Goal: Communication & Community: Answer question/provide support

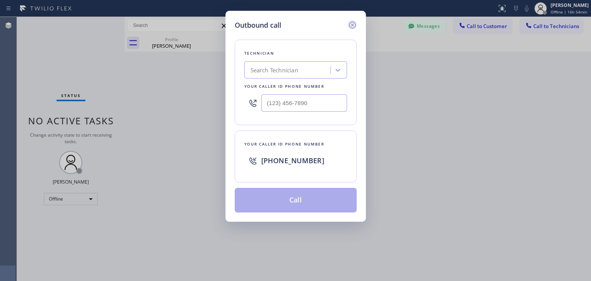
click at [354, 25] on icon at bounding box center [352, 24] width 9 height 9
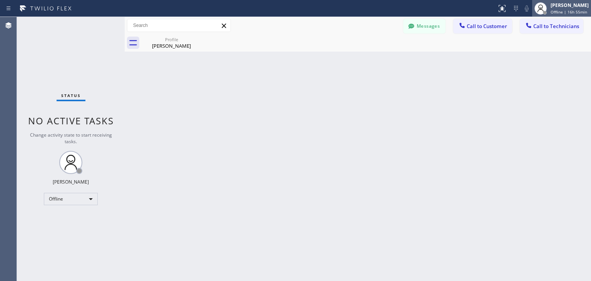
click at [553, 10] on span "Offline | 16h 55min" at bounding box center [569, 11] width 37 height 5
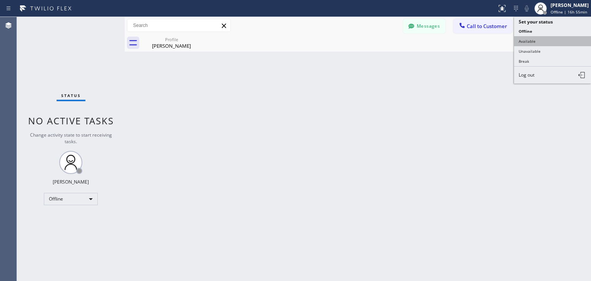
click at [542, 41] on button "Available" at bounding box center [552, 41] width 77 height 10
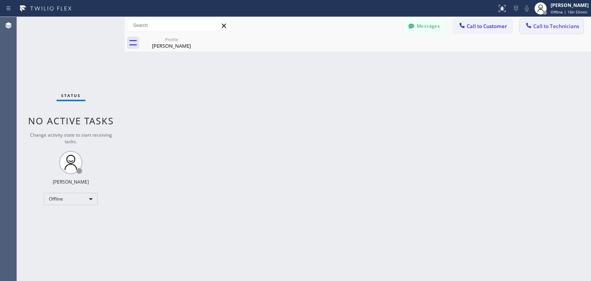
click at [558, 25] on span "Call to Technicians" at bounding box center [556, 26] width 46 height 7
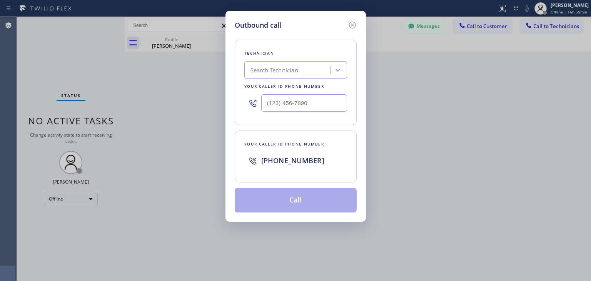
click at [251, 80] on div "Technician Search Technician Your caller id phone number" at bounding box center [296, 82] width 122 height 85
click at [268, 74] on div "Search Technician" at bounding box center [275, 70] width 48 height 9
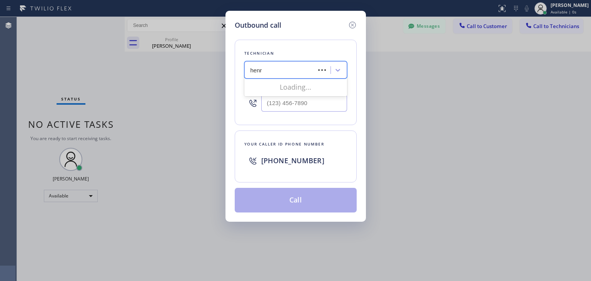
type input "[PERSON_NAME]"
click at [311, 91] on div "Loading..." at bounding box center [295, 86] width 103 height 15
click at [314, 90] on div "[PERSON_NAME]" at bounding box center [295, 86] width 103 height 14
type input "[PHONE_NUMBER]"
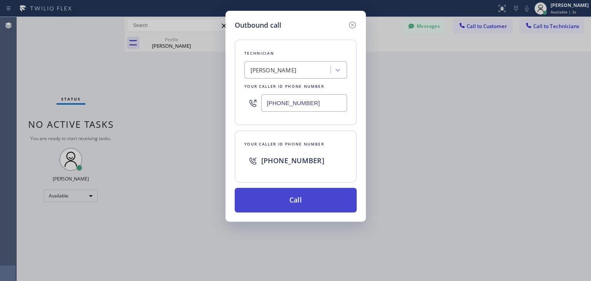
click at [299, 198] on button "Call" at bounding box center [296, 200] width 122 height 25
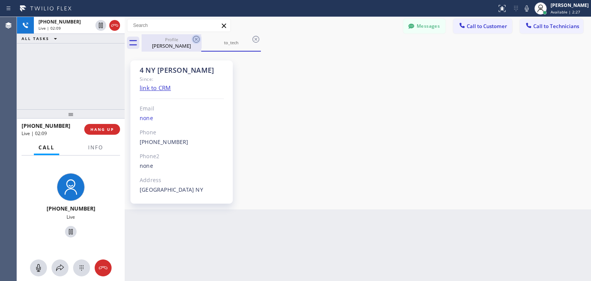
click at [200, 40] on icon at bounding box center [196, 39] width 9 height 9
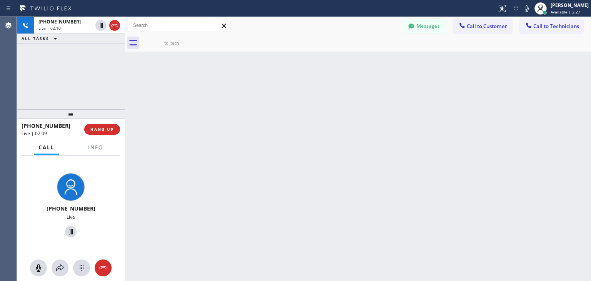
click at [0, 0] on icon at bounding box center [0, 0] width 0 height 0
click at [102, 130] on span "HANG UP" at bounding box center [101, 129] width 23 height 5
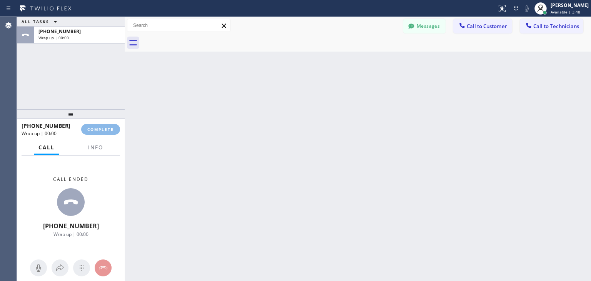
click at [379, 276] on div "ALL TASKS ALL TASKS ACTIVE TASKS TASKS IN WRAP UP [PHONE_NUMBER] Wrap up | 00:0…" at bounding box center [304, 149] width 574 height 264
click at [88, 135] on div "[PHONE_NUMBER] Wrap up | 02:01 COMPLETE" at bounding box center [71, 129] width 99 height 20
drag, startPoint x: 88, startPoint y: 135, endPoint x: 92, endPoint y: 133, distance: 5.2
click at [92, 133] on div "[PHONE_NUMBER] Wrap up | 02:01 COMPLETE" at bounding box center [71, 129] width 99 height 20
click at [92, 133] on button "COMPLETE" at bounding box center [100, 129] width 39 height 11
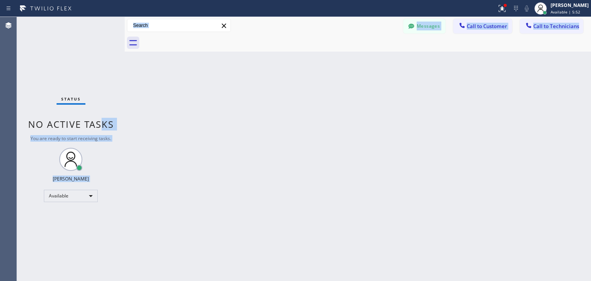
drag, startPoint x: 100, startPoint y: 129, endPoint x: 396, endPoint y: 283, distance: 333.4
click at [396, 281] on html "Status report Issues detected These issues could affect your workflow. Please c…" at bounding box center [295, 140] width 591 height 281
click at [557, 30] on button "Call to Technicians" at bounding box center [552, 26] width 64 height 15
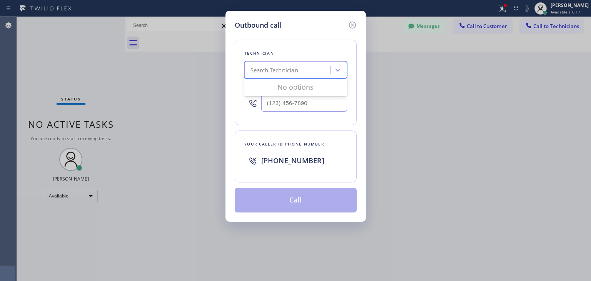
click at [295, 70] on div "Search Technician" at bounding box center [275, 70] width 48 height 9
type input "[PERSON_NAME]"
click at [291, 83] on div "[PERSON_NAME]" at bounding box center [295, 86] width 103 height 14
type input "[PHONE_NUMBER]"
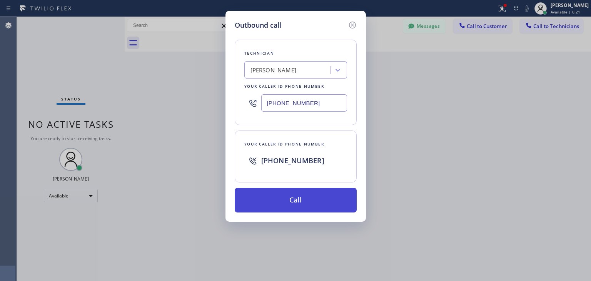
drag, startPoint x: 291, startPoint y: 186, endPoint x: 290, endPoint y: 204, distance: 18.1
click at [290, 204] on div "Technician [PERSON_NAME] Your caller id phone number [PHONE_NUMBER] Your caller…" at bounding box center [296, 121] width 122 height 182
click at [290, 204] on button "Call" at bounding box center [296, 200] width 122 height 25
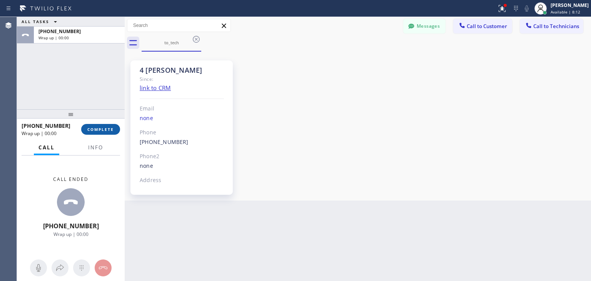
click at [98, 125] on button "COMPLETE" at bounding box center [100, 129] width 39 height 11
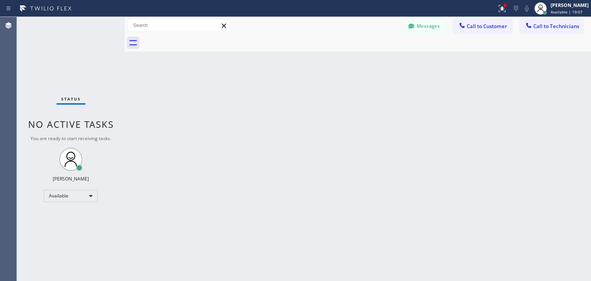
click at [583, 32] on div "Messages Call to Customer Call to Technicians Outbound call Location Search loc…" at bounding box center [497, 25] width 188 height 13
click at [565, 30] on button "Call to Technicians" at bounding box center [552, 26] width 64 height 15
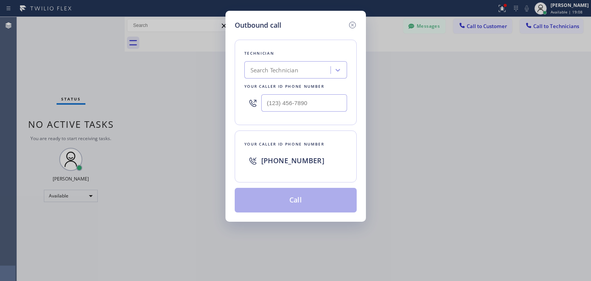
click at [311, 66] on div "Search Technician" at bounding box center [289, 70] width 84 height 13
type input "[PERSON_NAME]"
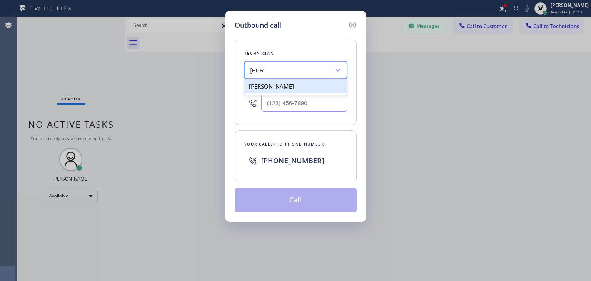
click at [308, 88] on div "[PERSON_NAME]" at bounding box center [295, 86] width 103 height 14
type input "[PHONE_NUMBER]"
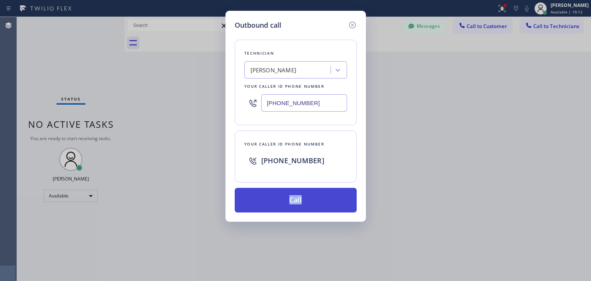
drag, startPoint x: 303, startPoint y: 183, endPoint x: 303, endPoint y: 206, distance: 22.7
click at [303, 206] on div "Technician [PERSON_NAME] Your caller id phone number [PHONE_NUMBER] Your caller…" at bounding box center [296, 121] width 122 height 182
click at [303, 206] on button "Call" at bounding box center [296, 200] width 122 height 25
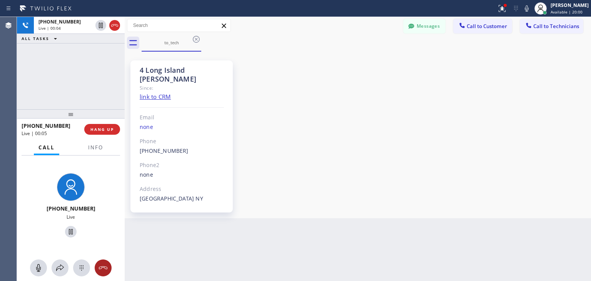
click at [105, 266] on icon at bounding box center [103, 267] width 9 height 9
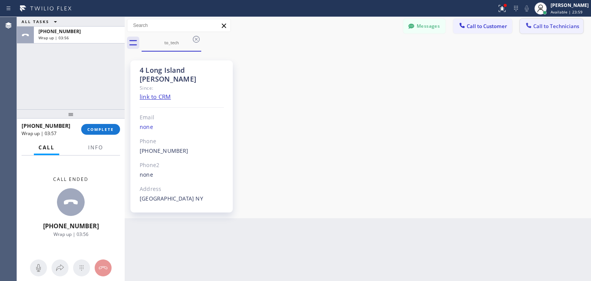
click at [559, 28] on span "Call to Technicians" at bounding box center [556, 26] width 46 height 7
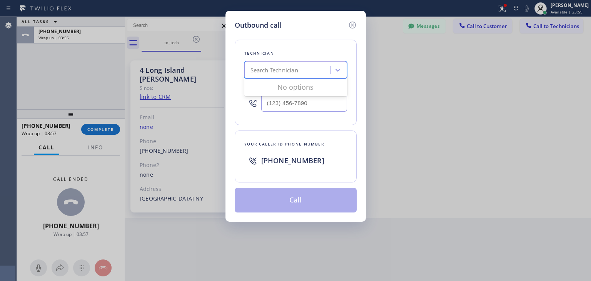
click at [288, 75] on div "Search Technician" at bounding box center [289, 70] width 84 height 13
type input "[PERSON_NAME]"
click at [314, 90] on div "Loading..." at bounding box center [295, 86] width 103 height 15
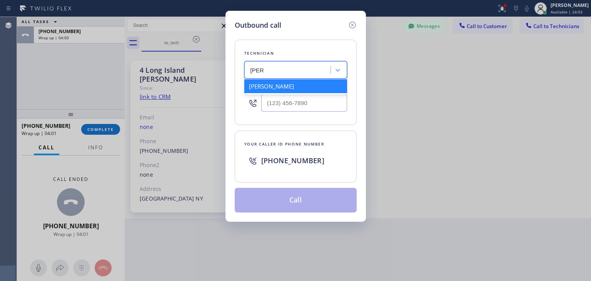
click at [319, 90] on div "[PERSON_NAME]" at bounding box center [295, 86] width 103 height 14
type input "[PHONE_NUMBER]"
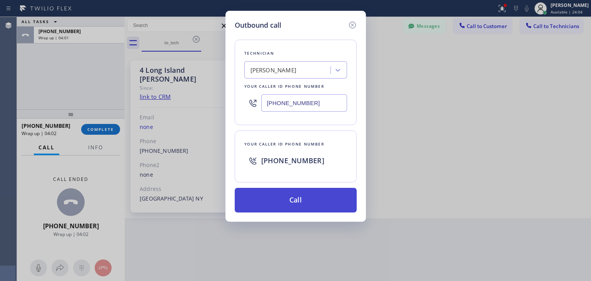
click at [303, 205] on button "Call" at bounding box center [296, 200] width 122 height 25
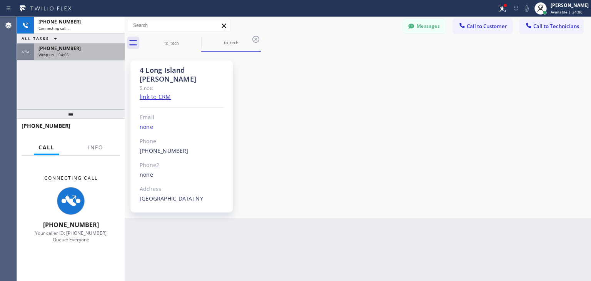
click at [106, 59] on div "[PHONE_NUMBER] Wrap up | 04:05" at bounding box center [78, 51] width 88 height 17
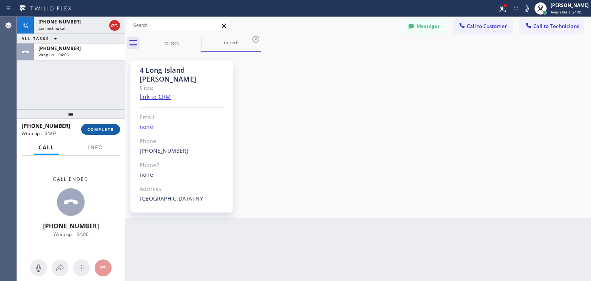
click at [102, 133] on button "COMPLETE" at bounding box center [100, 129] width 39 height 11
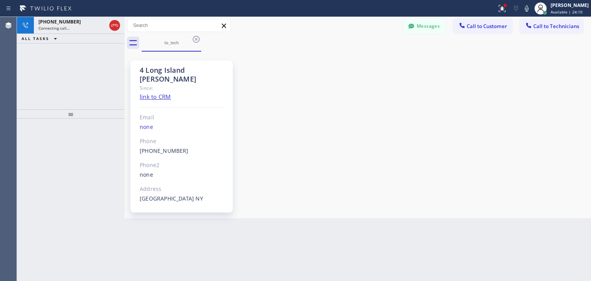
click at [197, 43] on icon at bounding box center [196, 39] width 9 height 9
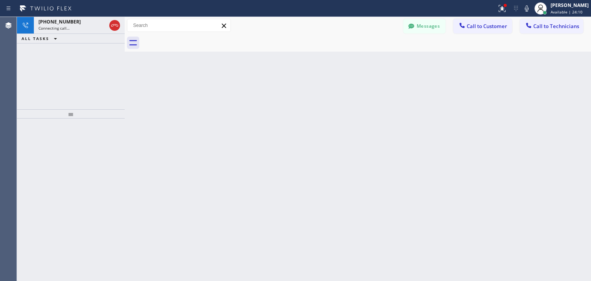
click at [197, 43] on div at bounding box center [367, 42] width 450 height 17
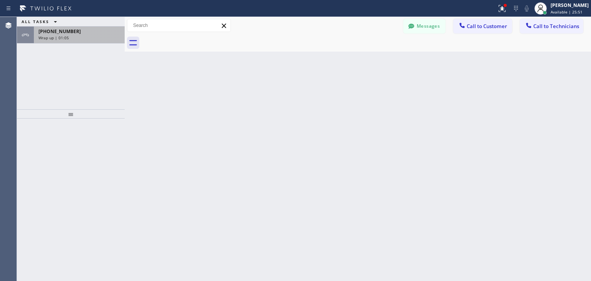
click at [91, 34] on div "[PHONE_NUMBER] Wrap up | 01:05" at bounding box center [78, 35] width 88 height 17
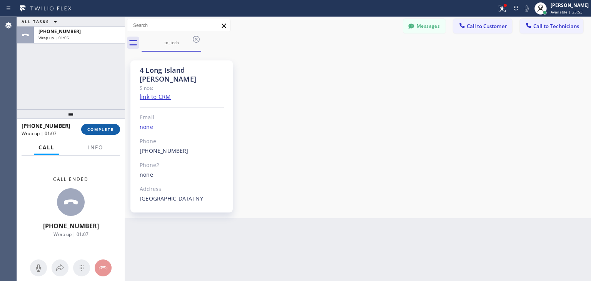
click at [107, 125] on div "[PHONE_NUMBER] Wrap up | 01:07 COMPLETE" at bounding box center [71, 129] width 99 height 20
click at [107, 125] on button "COMPLETE" at bounding box center [100, 129] width 39 height 11
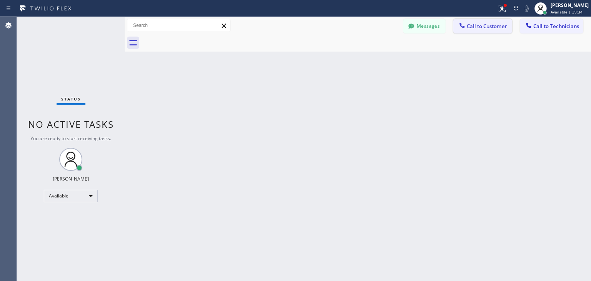
click at [472, 30] on button "Call to Customer" at bounding box center [482, 26] width 59 height 15
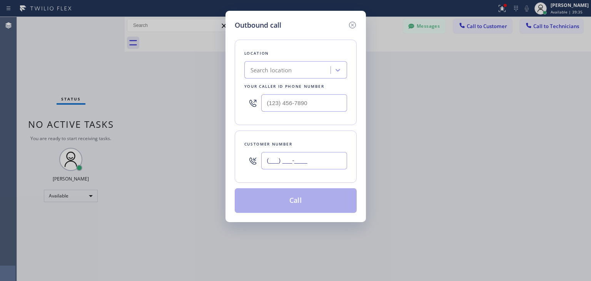
paste input "516) 521-6397"
click at [324, 154] on input "[PHONE_NUMBER]" at bounding box center [304, 160] width 86 height 17
type input "[PHONE_NUMBER]"
paste input "KitchenAid Appliance Professionals [GEOGRAPHIC_DATA]"
type input "KitchenAid Appliance Professionals [GEOGRAPHIC_DATA]"
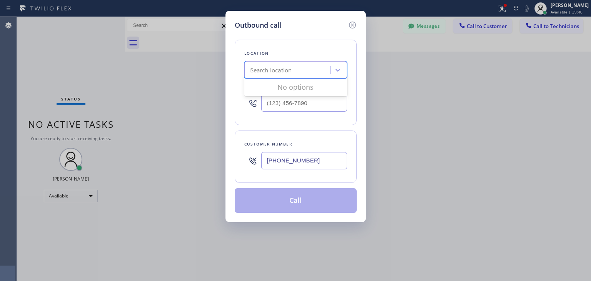
click at [309, 74] on div "Search location KitchenAid Appliance Professionals [GEOGRAPHIC_DATA]" at bounding box center [289, 70] width 84 height 13
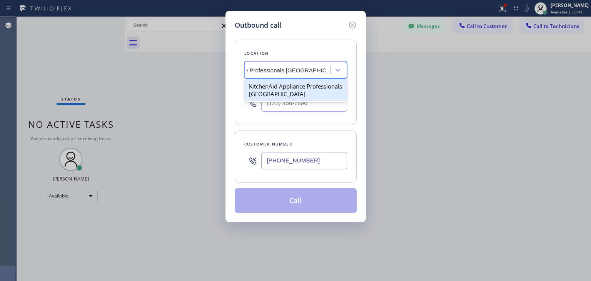
click at [305, 84] on div "KitchenAid Appliance Professionals [GEOGRAPHIC_DATA]" at bounding box center [295, 90] width 103 height 22
type input "[PHONE_NUMBER]"
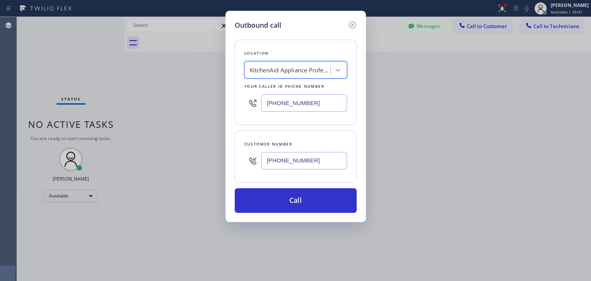
scroll to position [0, 0]
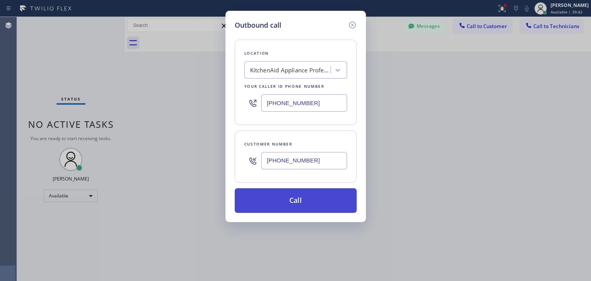
click at [291, 199] on button "Call" at bounding box center [296, 200] width 122 height 25
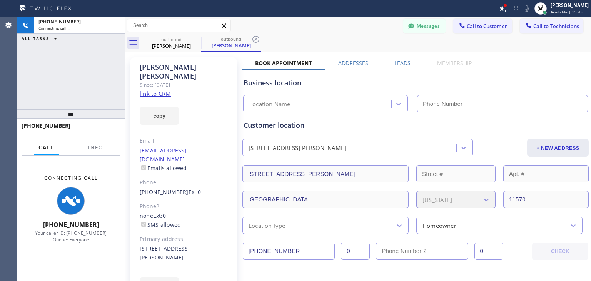
scroll to position [296, 0]
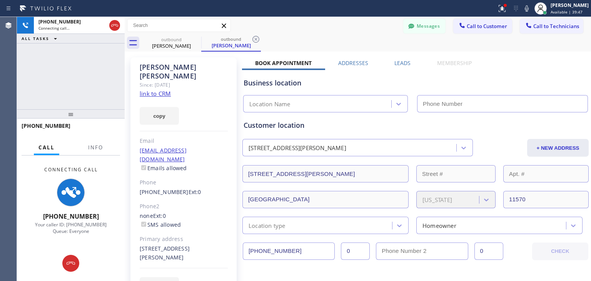
type input "[PHONE_NUMBER]"
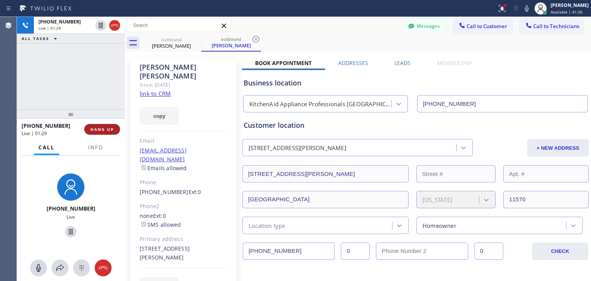
click at [106, 133] on button "HANG UP" at bounding box center [102, 129] width 36 height 11
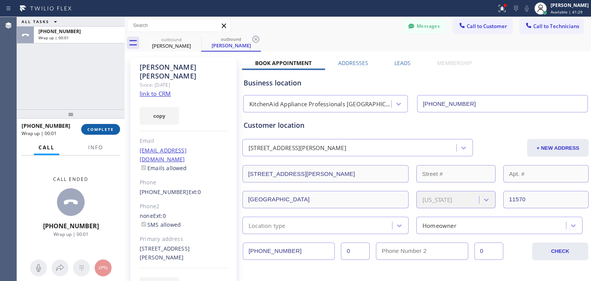
click at [105, 134] on div "[PHONE_NUMBER] Wrap up | 00:01 COMPLETE" at bounding box center [71, 129] width 99 height 20
click at [105, 134] on button "COMPLETE" at bounding box center [100, 129] width 39 height 11
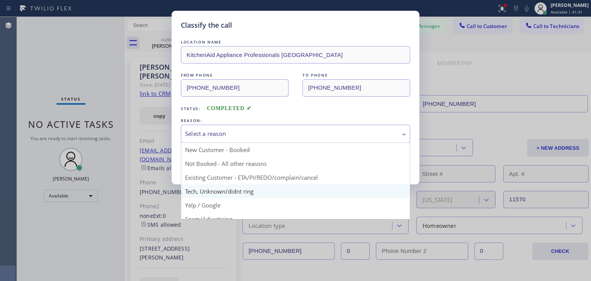
drag, startPoint x: 228, startPoint y: 133, endPoint x: 247, endPoint y: 192, distance: 62.1
click at [247, 143] on div "Select a reason New Customer - Booked Not Booked - All other reasons Existing C…" at bounding box center [295, 134] width 229 height 18
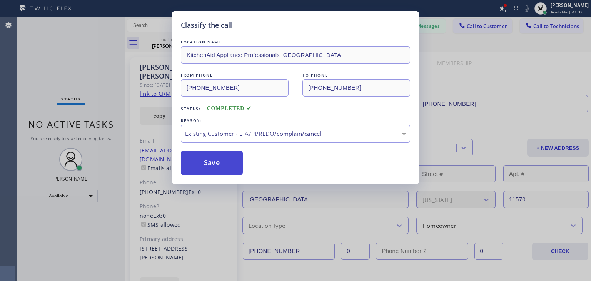
drag, startPoint x: 268, startPoint y: 183, endPoint x: 193, endPoint y: 155, distance: 79.8
click at [193, 155] on button "Save" at bounding box center [212, 162] width 62 height 25
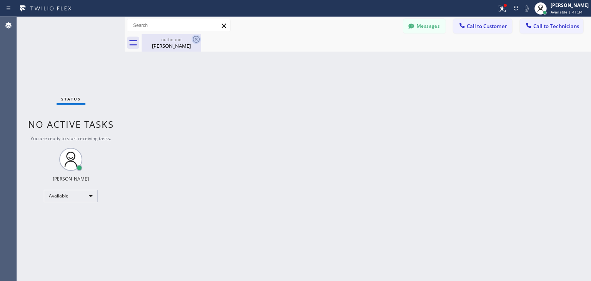
click at [199, 37] on icon at bounding box center [196, 39] width 9 height 9
click at [491, 28] on span "Call to Customer" at bounding box center [487, 26] width 40 height 7
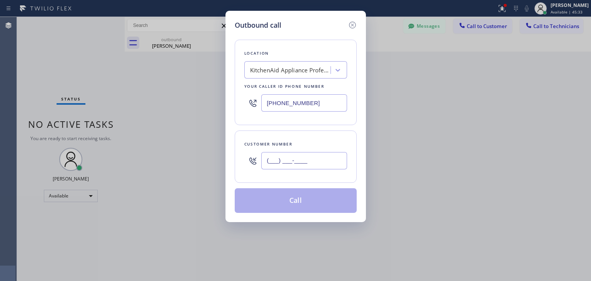
paste input "516) 521-6397"
click at [316, 157] on input "[PHONE_NUMBER]" at bounding box center [304, 160] width 86 height 17
type input "[PHONE_NUMBER]"
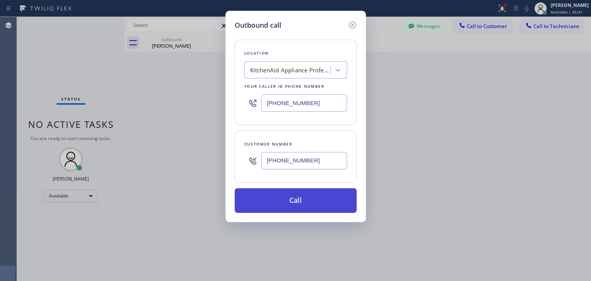
click at [316, 188] on button "Call" at bounding box center [296, 200] width 122 height 25
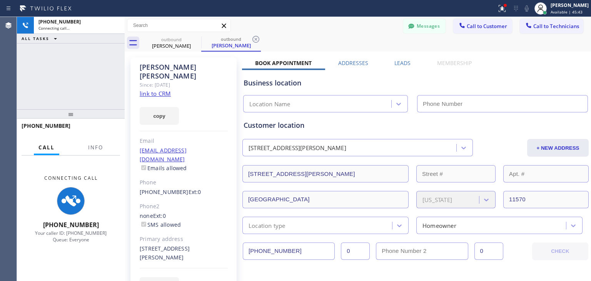
scroll to position [296, 0]
type input "[PHONE_NUMBER]"
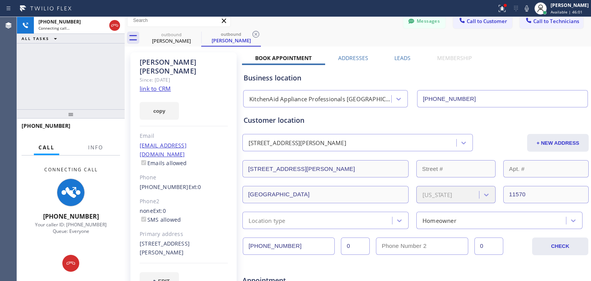
scroll to position [0, 0]
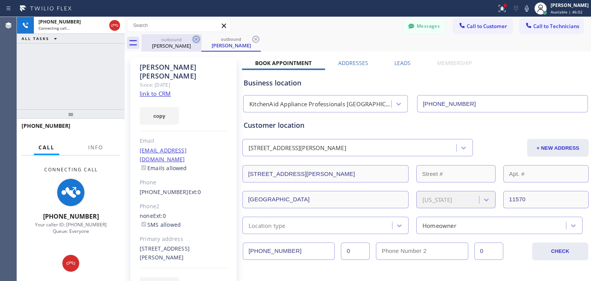
click at [199, 40] on icon at bounding box center [196, 39] width 7 height 7
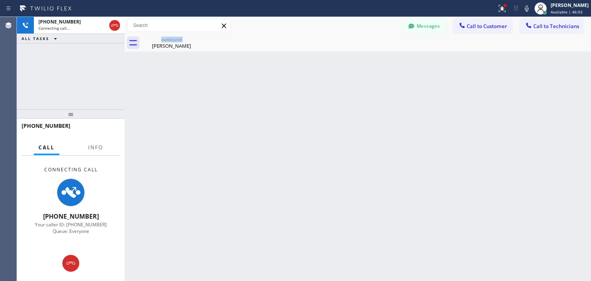
click at [199, 40] on div "outbound [PERSON_NAME]" at bounding box center [172, 42] width 60 height 17
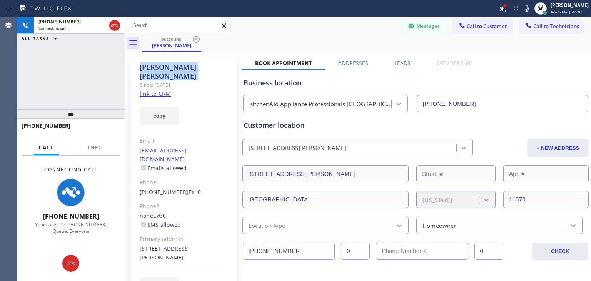
click at [199, 40] on icon at bounding box center [196, 39] width 7 height 7
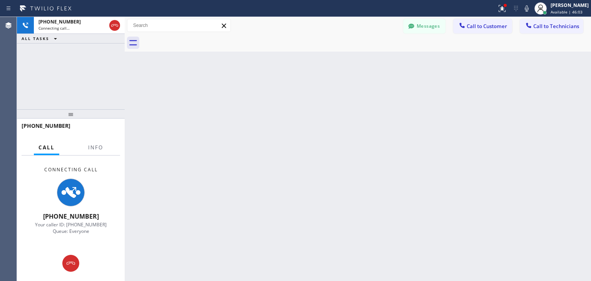
click at [199, 40] on div at bounding box center [367, 42] width 450 height 17
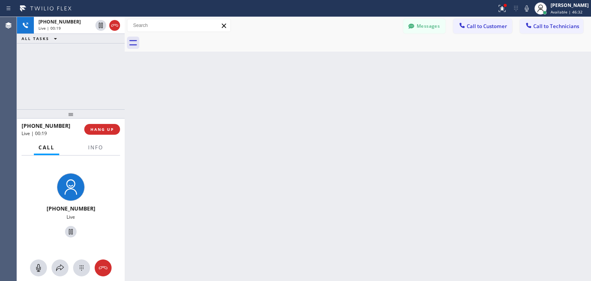
click at [431, 239] on div "Back to Dashboard Change Sender ID Customers Technicians (818) 426-580 SEARCH R…" at bounding box center [358, 149] width 466 height 264
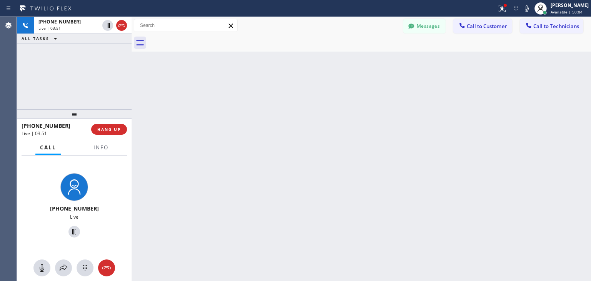
drag, startPoint x: 123, startPoint y: 95, endPoint x: 130, endPoint y: 94, distance: 6.9
click at [132, 94] on div at bounding box center [132, 149] width 0 height 264
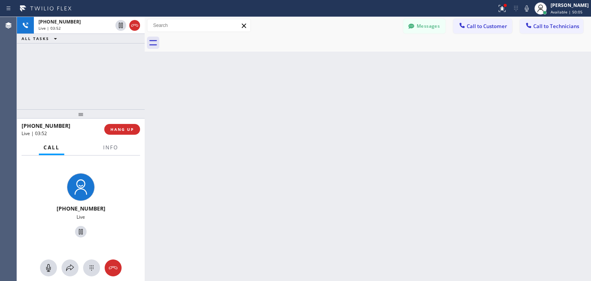
drag, startPoint x: 130, startPoint y: 94, endPoint x: 136, endPoint y: 92, distance: 6.5
click at [145, 92] on div at bounding box center [145, 149] width 0 height 264
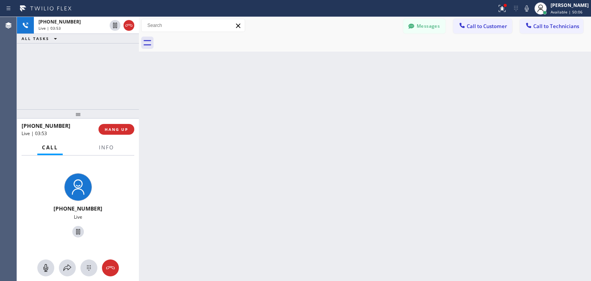
click at [139, 92] on div at bounding box center [139, 149] width 0 height 264
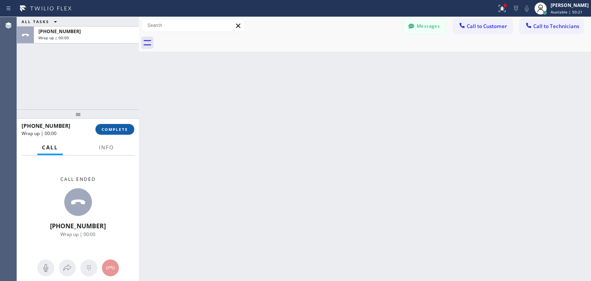
click at [119, 124] on button "COMPLETE" at bounding box center [114, 129] width 39 height 11
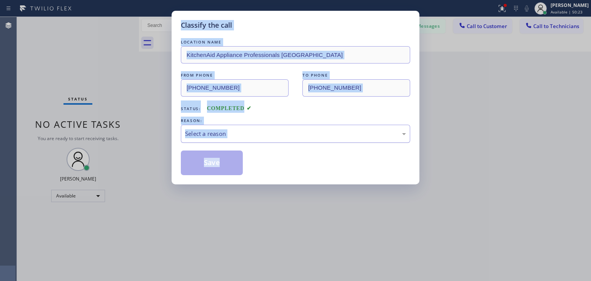
click at [249, 129] on div "Classify the call LOCATION NAME KitchenAid Appliance Professionals [GEOGRAPHIC_…" at bounding box center [295, 140] width 591 height 281
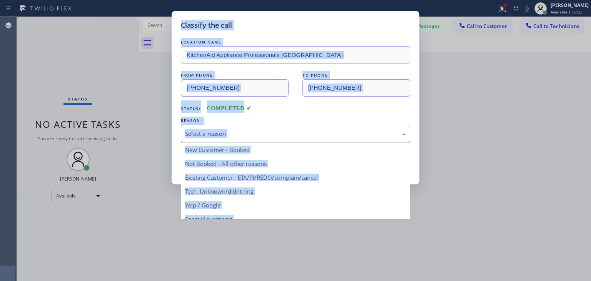
click at [249, 129] on div "Select a reason" at bounding box center [295, 133] width 221 height 9
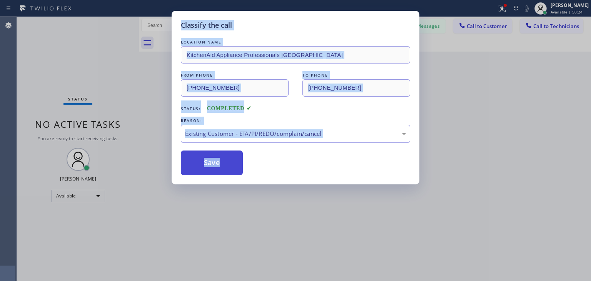
click at [202, 159] on button "Save" at bounding box center [212, 162] width 62 height 25
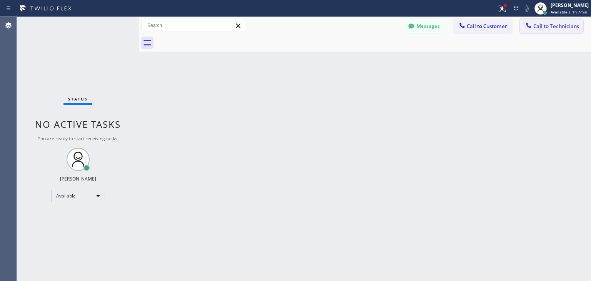
click at [540, 19] on div "Messages Call to Customer Call to Technicians Outbound call Location KitchenAid…" at bounding box center [365, 25] width 452 height 17
click at [540, 19] on button "Call to Technicians" at bounding box center [552, 26] width 64 height 15
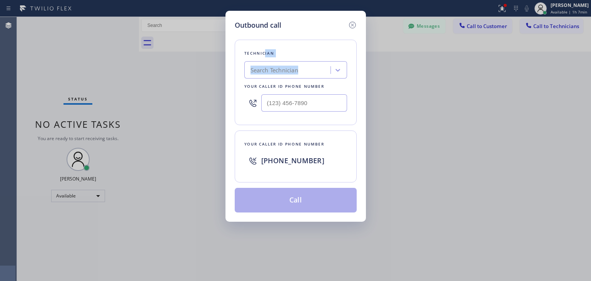
click at [264, 57] on div "Technician Search Technician Your caller id phone number" at bounding box center [296, 82] width 122 height 85
click at [264, 66] on div "Search Technician" at bounding box center [275, 70] width 48 height 9
type input "[PERSON_NAME]"
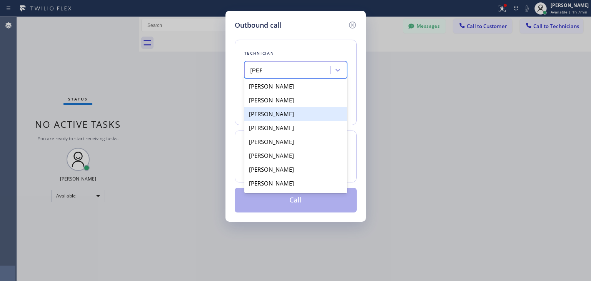
scroll to position [12, 0]
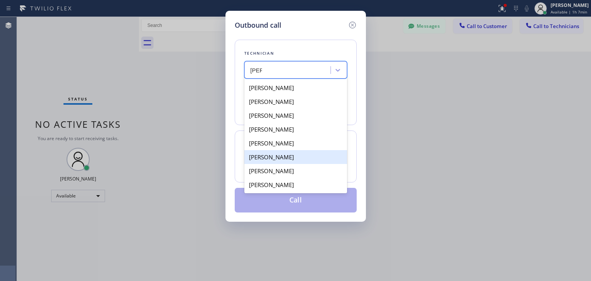
click at [301, 151] on div "[PERSON_NAME]" at bounding box center [295, 157] width 103 height 14
type input "[PHONE_NUMBER]"
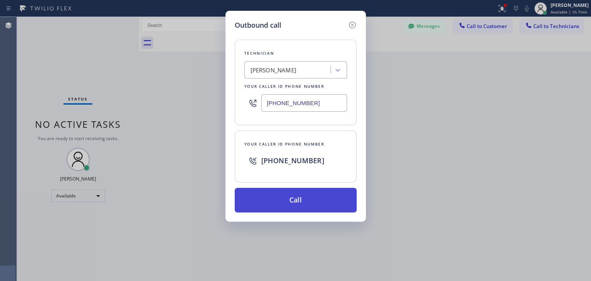
click at [298, 193] on button "Call" at bounding box center [296, 200] width 122 height 25
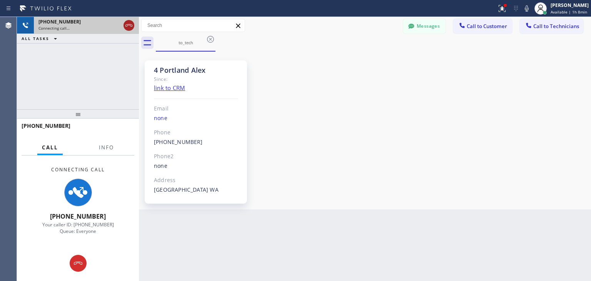
click at [130, 25] on icon at bounding box center [128, 25] width 7 height 2
click at [120, 25] on div "Connecting call…" at bounding box center [79, 27] width 82 height 5
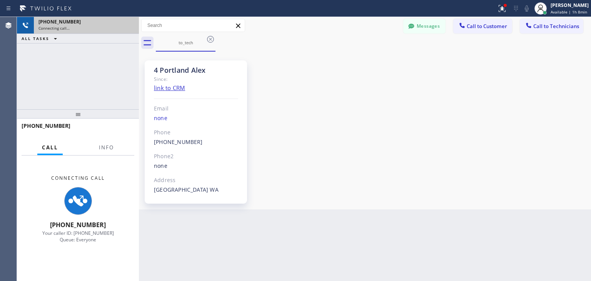
click at [130, 25] on div "Connecting call…" at bounding box center [86, 27] width 96 height 5
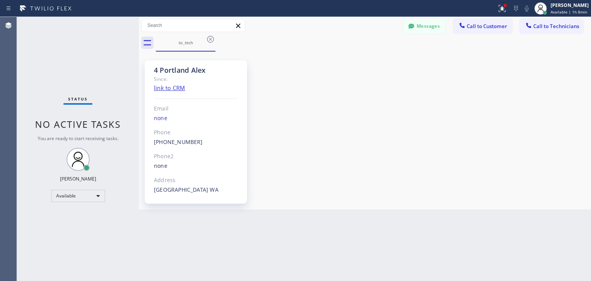
drag, startPoint x: 130, startPoint y: 25, endPoint x: 356, endPoint y: 201, distance: 285.8
click at [548, 26] on span "Call to Technicians" at bounding box center [556, 26] width 46 height 7
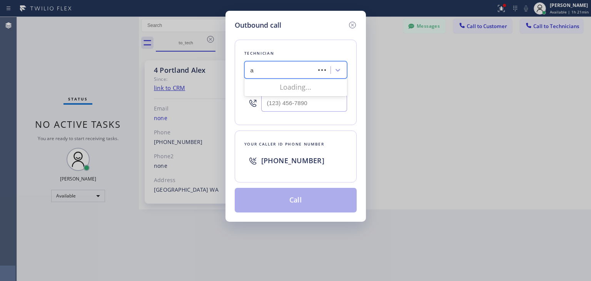
click at [259, 64] on div "a a" at bounding box center [281, 70] width 69 height 13
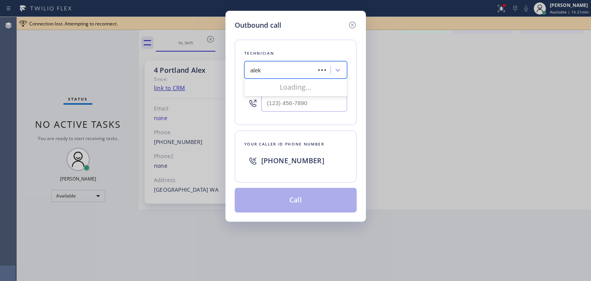
type input "aleks"
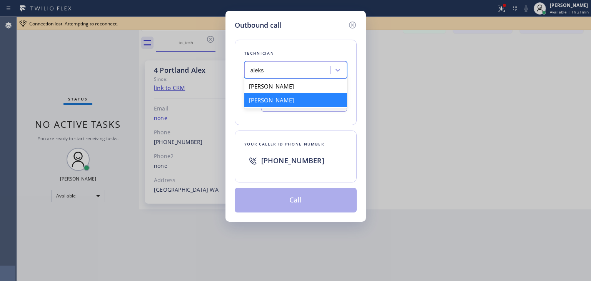
click at [309, 99] on div "[PERSON_NAME]" at bounding box center [295, 100] width 103 height 14
type input "[PHONE_NUMBER]"
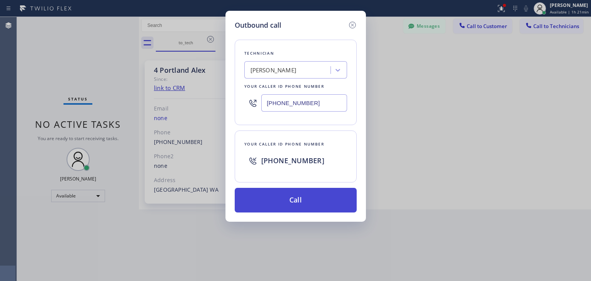
click at [305, 198] on button "Call" at bounding box center [296, 200] width 122 height 25
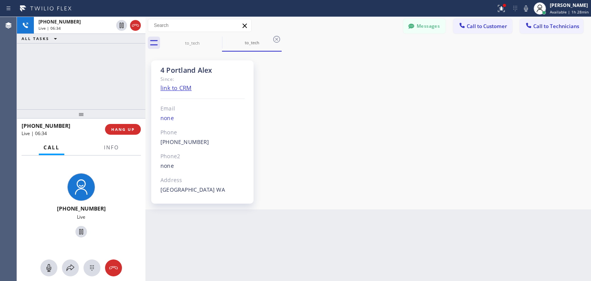
drag, startPoint x: 137, startPoint y: 84, endPoint x: 144, endPoint y: 85, distance: 6.6
click at [145, 85] on div at bounding box center [145, 149] width 0 height 264
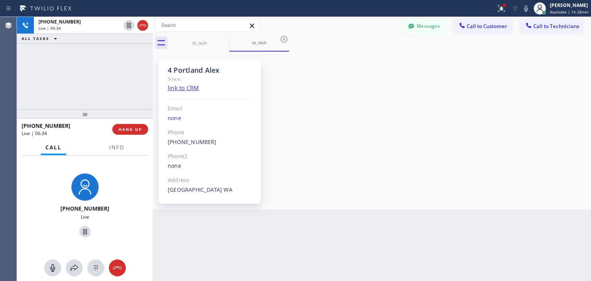
drag, startPoint x: 144, startPoint y: 85, endPoint x: 152, endPoint y: 85, distance: 8.1
click at [153, 85] on div at bounding box center [153, 149] width 0 height 264
click at [154, 85] on div at bounding box center [154, 149] width 0 height 264
click at [132, 130] on span "HANG UP" at bounding box center [128, 129] width 23 height 5
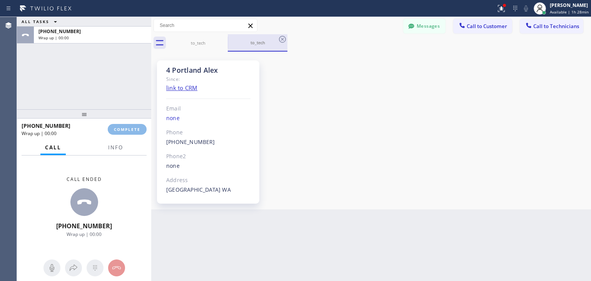
click at [229, 42] on div "ALL TASKS ALL TASKS ACTIVE TASKS TASKS IN WRAP UP [PHONE_NUMBER] Wrap up | 00:0…" at bounding box center [304, 149] width 574 height 264
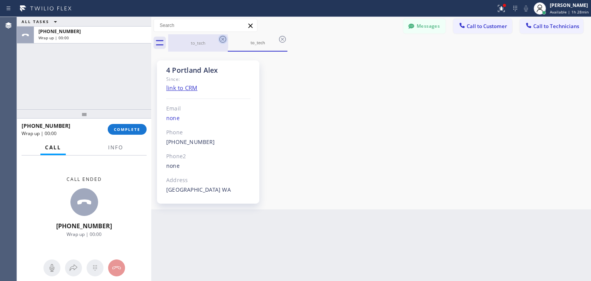
click at [226, 40] on icon at bounding box center [222, 39] width 9 height 9
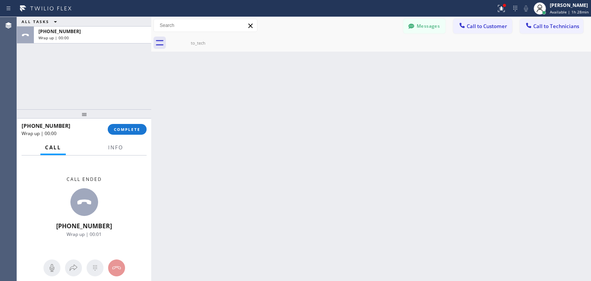
click at [0, 0] on icon at bounding box center [0, 0] width 0 height 0
click at [555, 31] on button "Call to Technicians" at bounding box center [552, 26] width 64 height 15
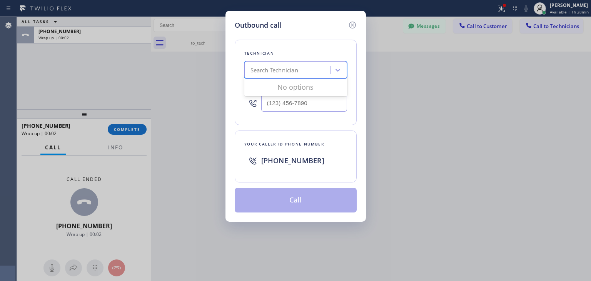
click at [321, 74] on div "Search Technician" at bounding box center [289, 70] width 84 height 13
type input "[PERSON_NAME]"
click at [323, 85] on div "[PERSON_NAME]" at bounding box center [295, 86] width 103 height 14
type input "[PHONE_NUMBER]"
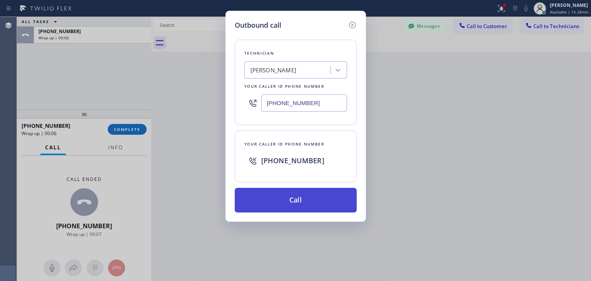
click at [322, 197] on button "Call" at bounding box center [296, 200] width 122 height 25
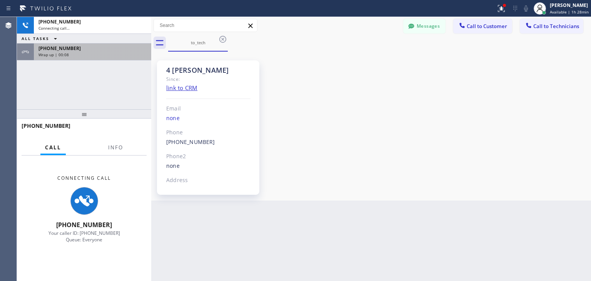
click at [89, 48] on div "[PHONE_NUMBER]" at bounding box center [92, 48] width 108 height 7
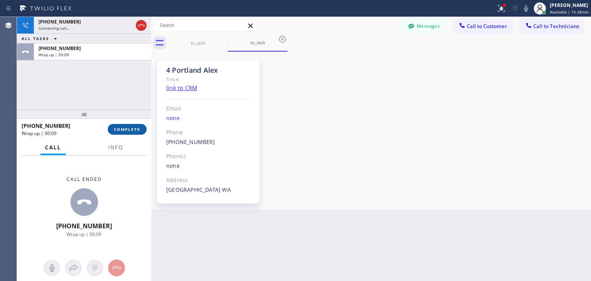
click at [118, 132] on button "COMPLETE" at bounding box center [127, 129] width 39 height 11
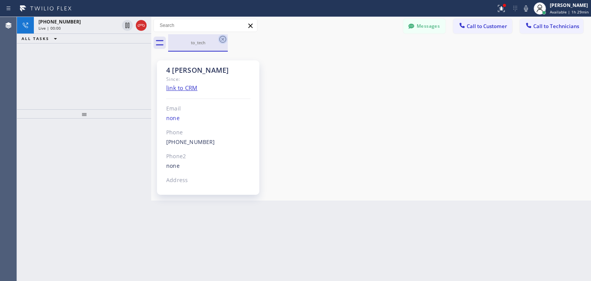
click at [222, 40] on icon at bounding box center [222, 39] width 9 height 9
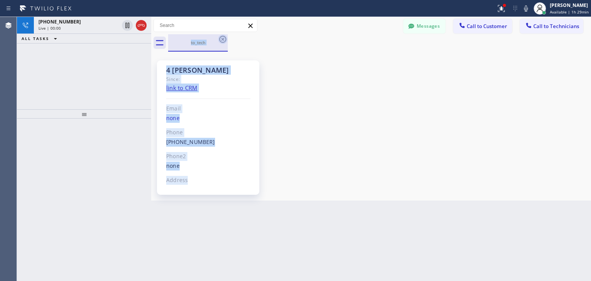
click at [222, 40] on div "to_tech" at bounding box center [379, 42] width 423 height 17
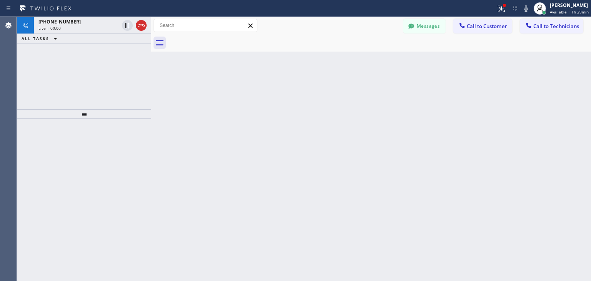
click at [222, 40] on div at bounding box center [379, 42] width 423 height 17
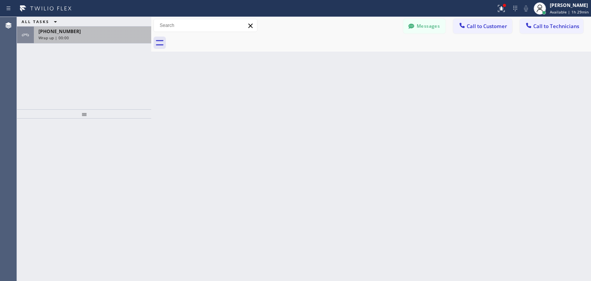
click at [120, 41] on div "[PHONE_NUMBER] Wrap up | 00:00" at bounding box center [91, 35] width 114 height 17
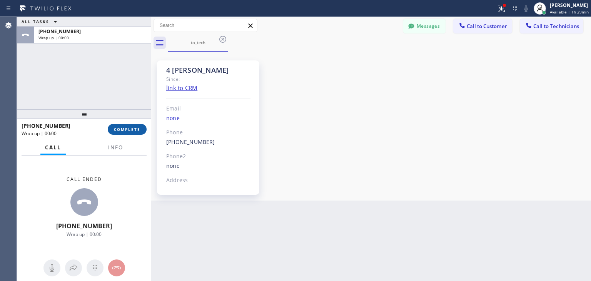
click at [123, 124] on div "[PHONE_NUMBER] Wrap up | 00:00 COMPLETE" at bounding box center [84, 129] width 125 height 20
click at [123, 124] on button "COMPLETE" at bounding box center [127, 129] width 39 height 11
